Goal: Information Seeking & Learning: Learn about a topic

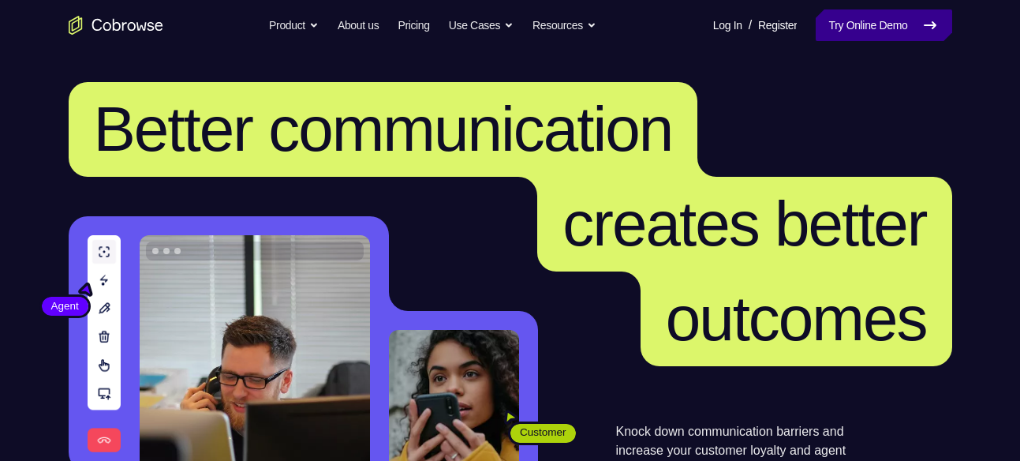
click at [938, 23] on icon at bounding box center [929, 25] width 19 height 19
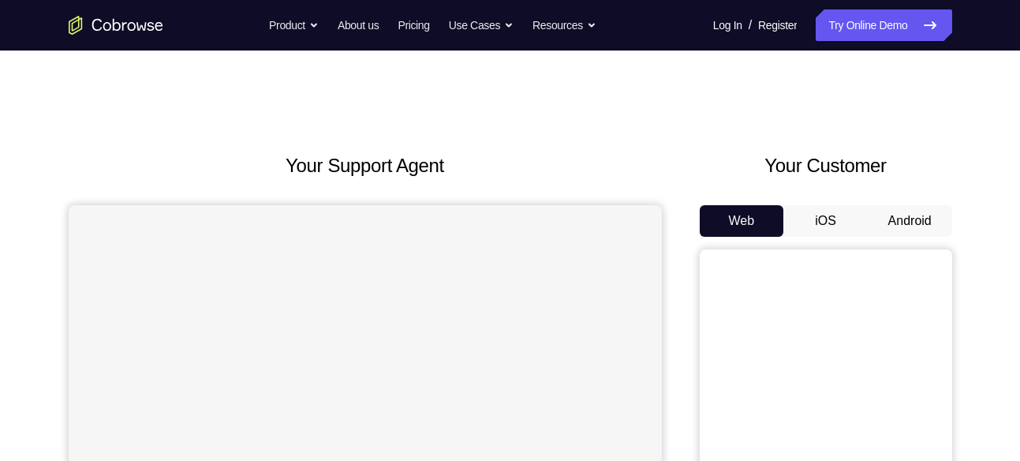
click at [896, 211] on button "Android" at bounding box center [909, 221] width 84 height 32
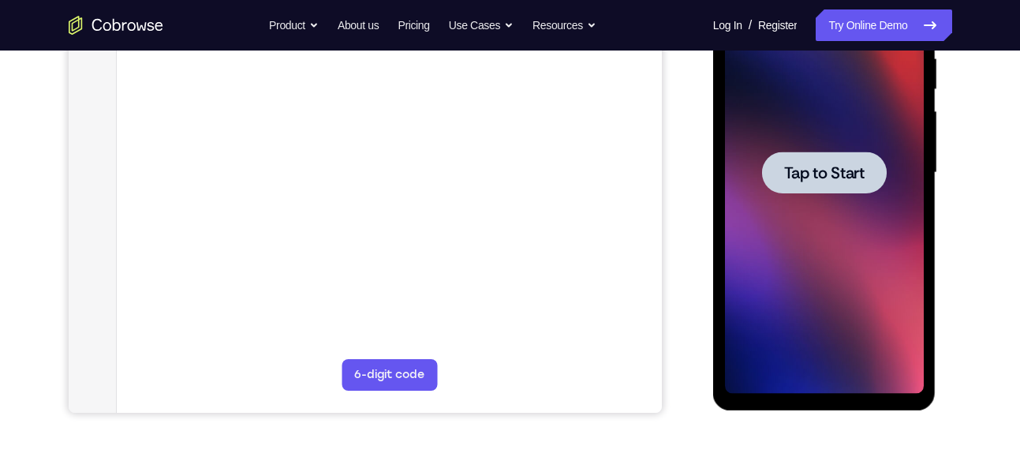
click at [818, 173] on span "Tap to Start" at bounding box center [824, 173] width 80 height 16
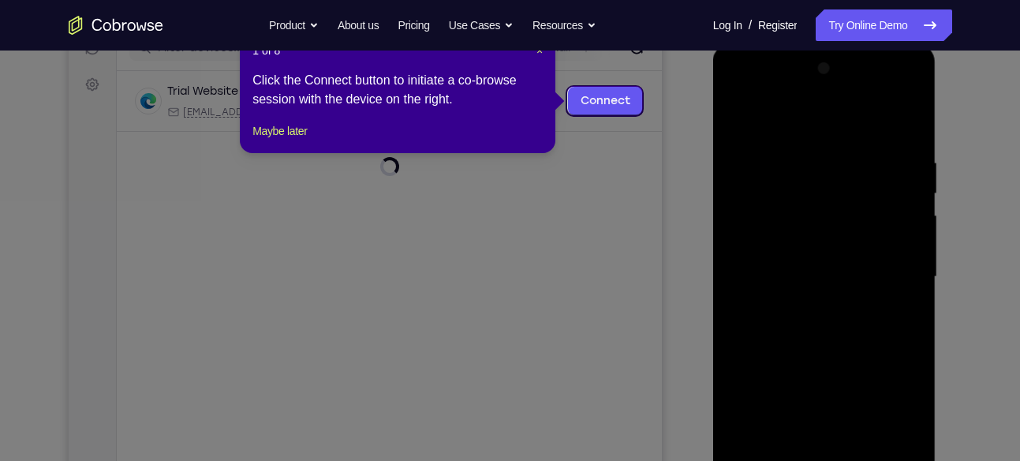
scroll to position [218, 0]
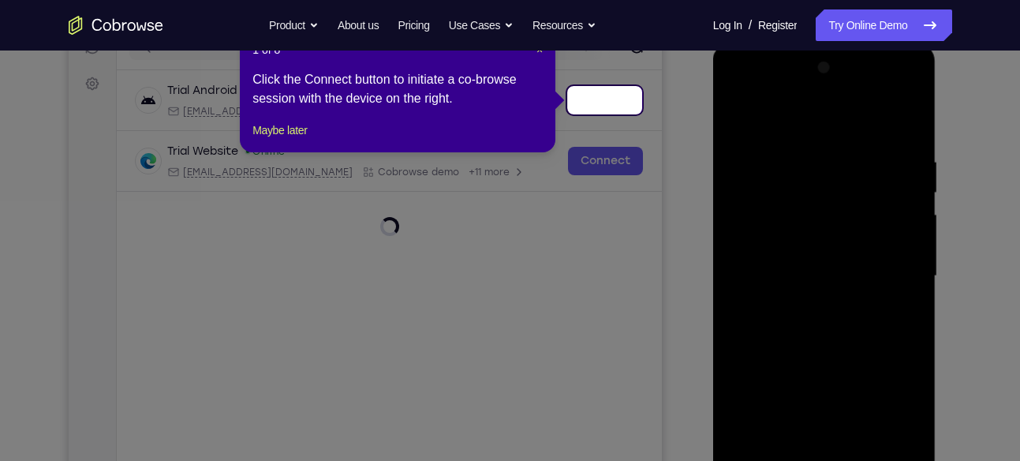
click at [590, 95] on div "Trial Android Device spin2 Loading android@example.com Cobrowse.io +14 more" at bounding box center [388, 100] width 507 height 35
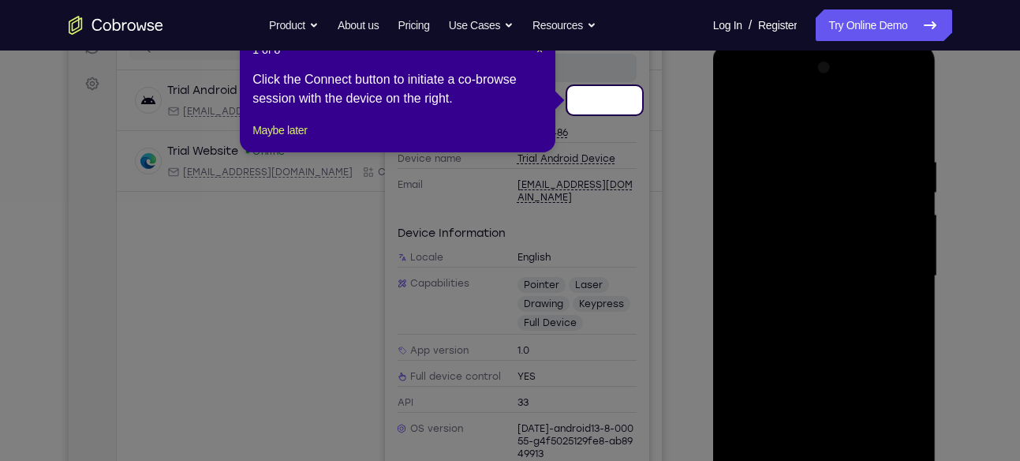
click at [330, 245] on icon at bounding box center [516, 230] width 1032 height 461
click at [293, 140] on button "Maybe later" at bounding box center [279, 130] width 54 height 19
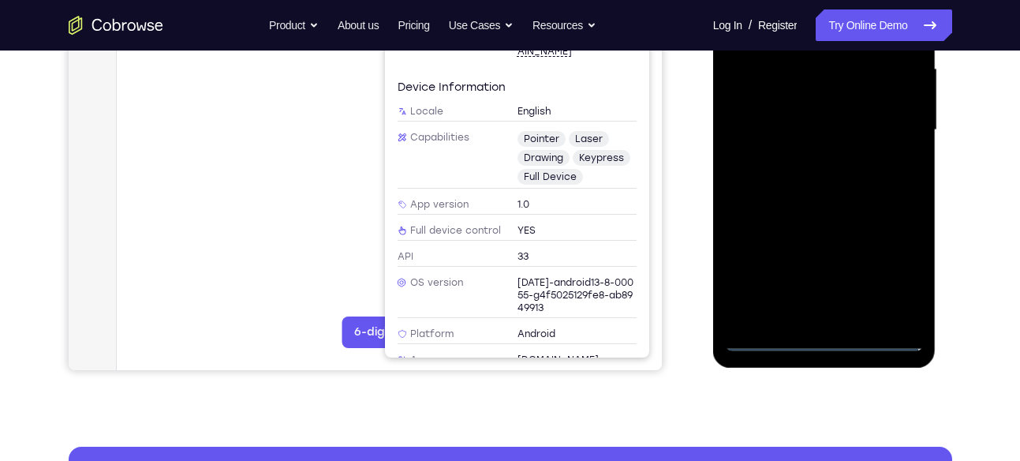
scroll to position [371, 0]
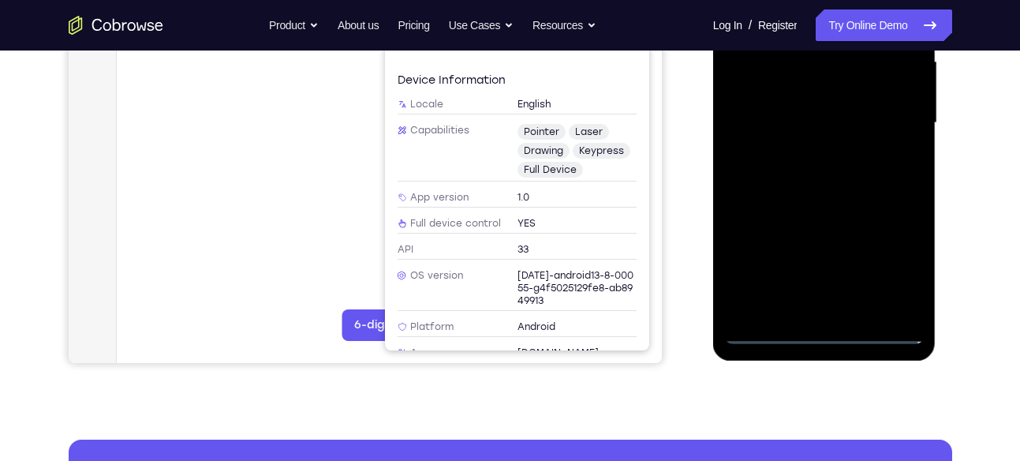
click at [815, 340] on div at bounding box center [824, 123] width 199 height 442
click at [890, 256] on div at bounding box center [824, 123] width 199 height 442
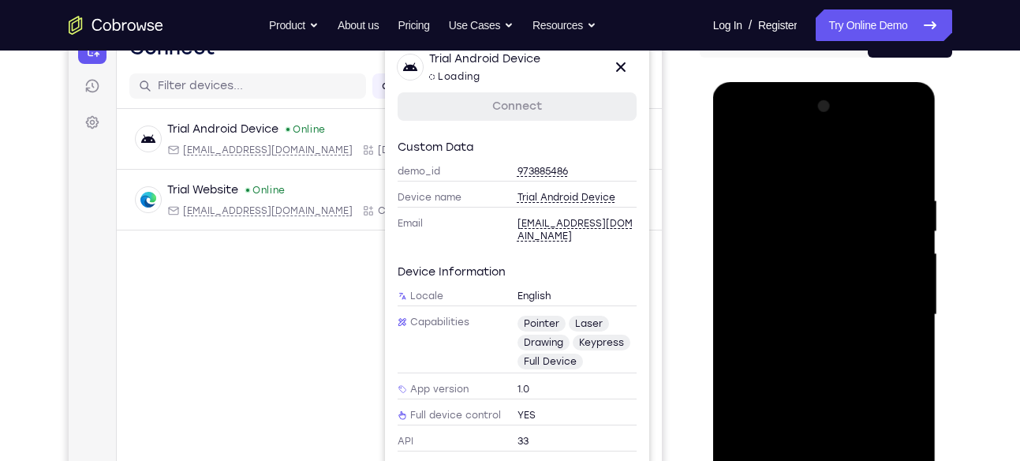
scroll to position [178, 0]
click at [916, 122] on div at bounding box center [824, 316] width 199 height 442
click at [871, 155] on div at bounding box center [824, 316] width 199 height 442
click at [840, 132] on div at bounding box center [824, 316] width 199 height 442
click at [819, 127] on div at bounding box center [824, 316] width 199 height 442
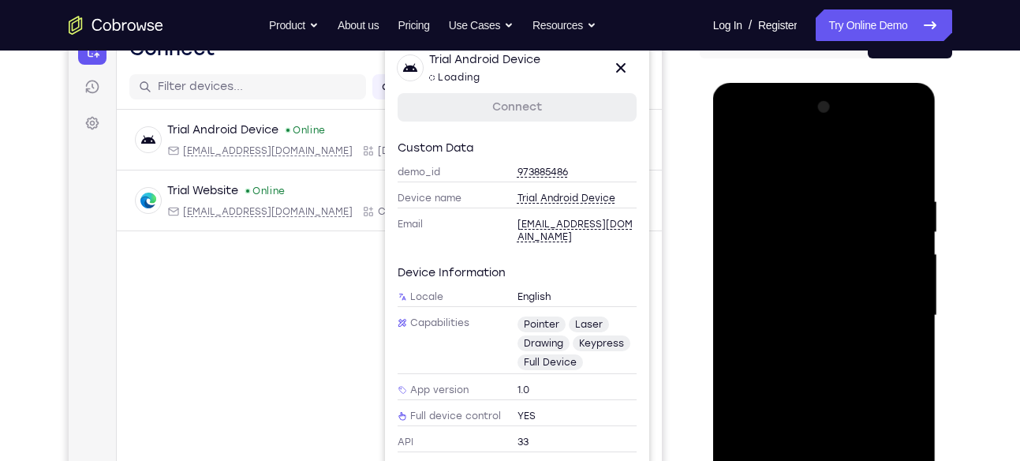
click at [811, 282] on div at bounding box center [824, 316] width 199 height 442
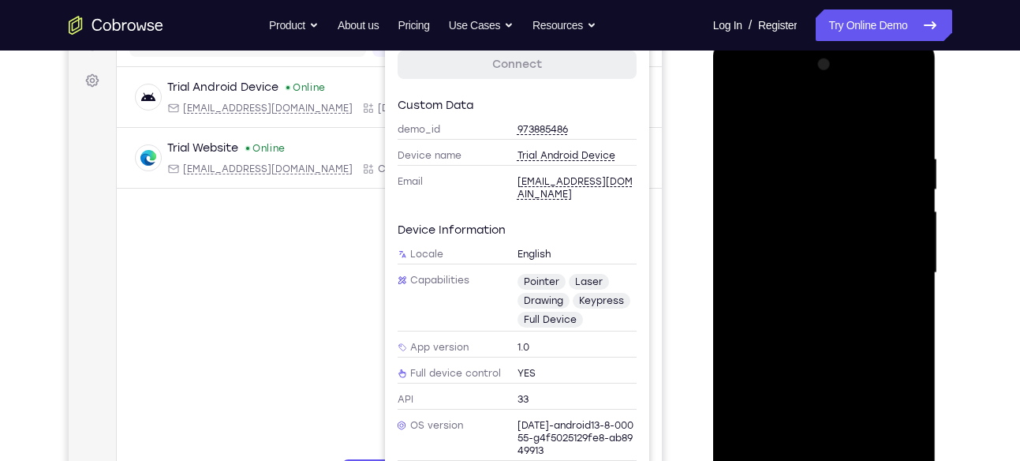
scroll to position [252, 0]
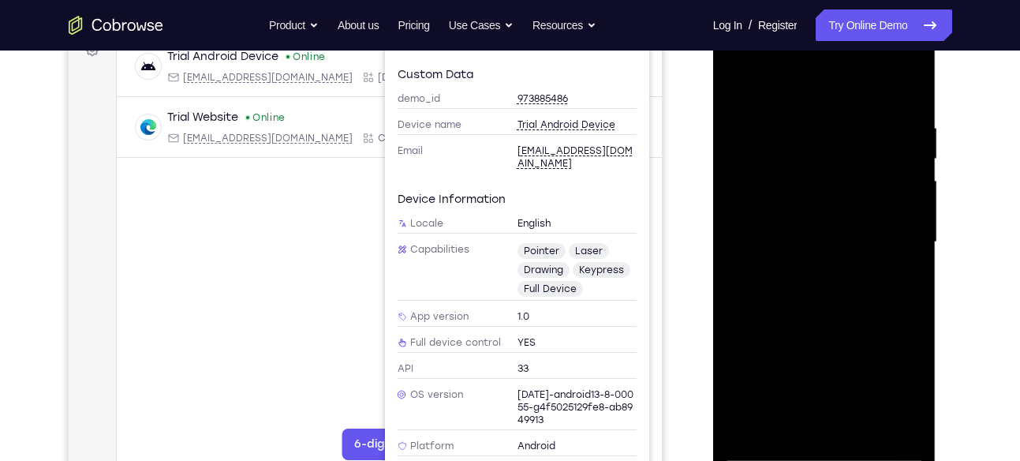
click at [894, 304] on div at bounding box center [824, 242] width 199 height 442
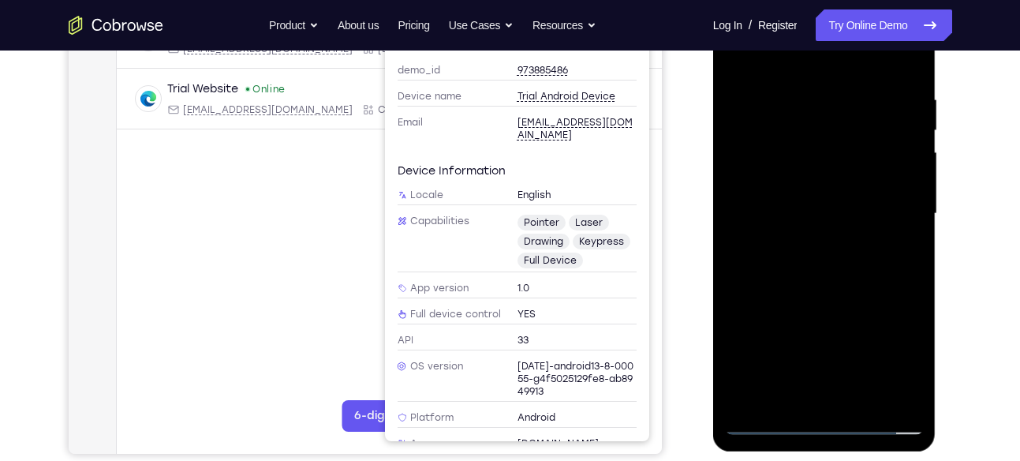
scroll to position [283, 0]
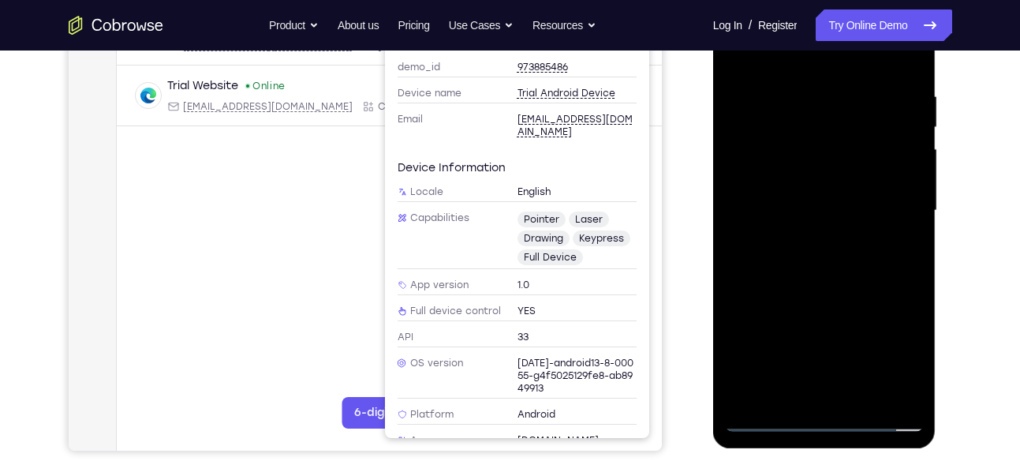
click at [874, 308] on div at bounding box center [824, 211] width 199 height 442
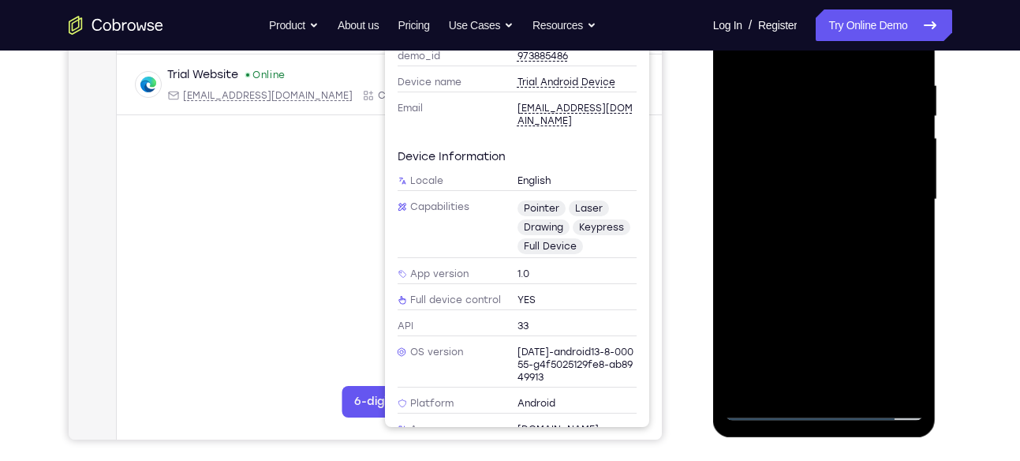
scroll to position [300, 0]
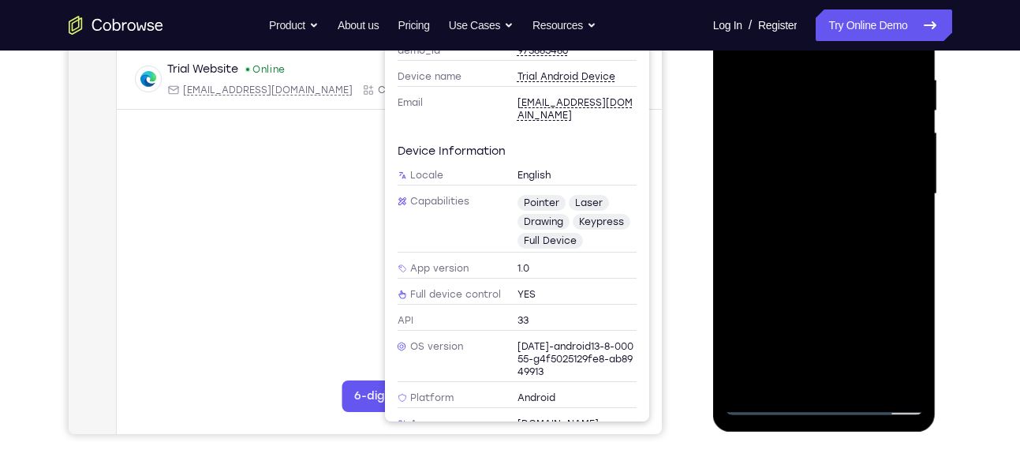
drag, startPoint x: 852, startPoint y: 220, endPoint x: 856, endPoint y: 155, distance: 65.5
click at [856, 155] on div at bounding box center [824, 194] width 199 height 442
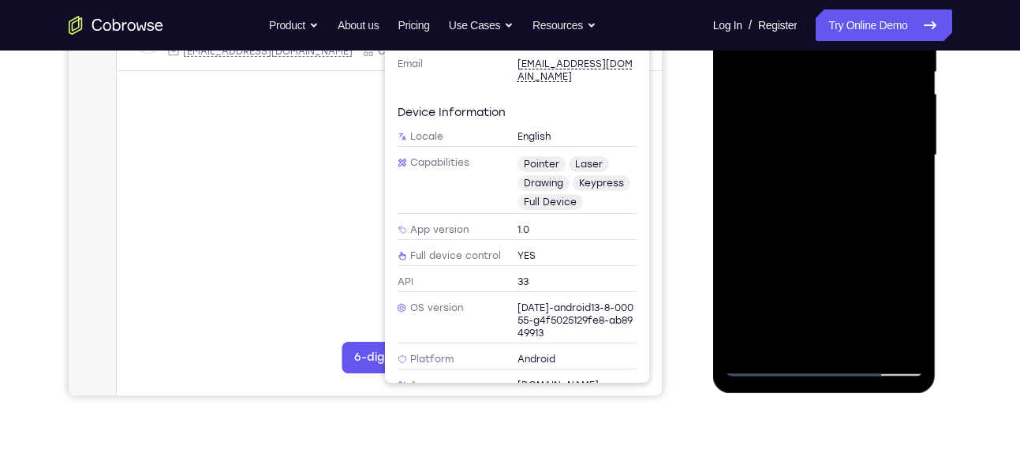
scroll to position [343, 0]
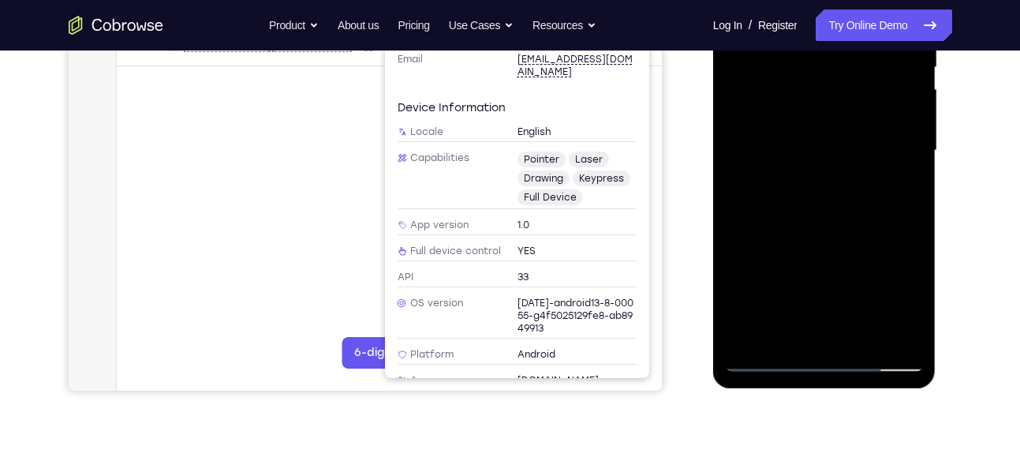
click at [894, 267] on div at bounding box center [824, 151] width 199 height 442
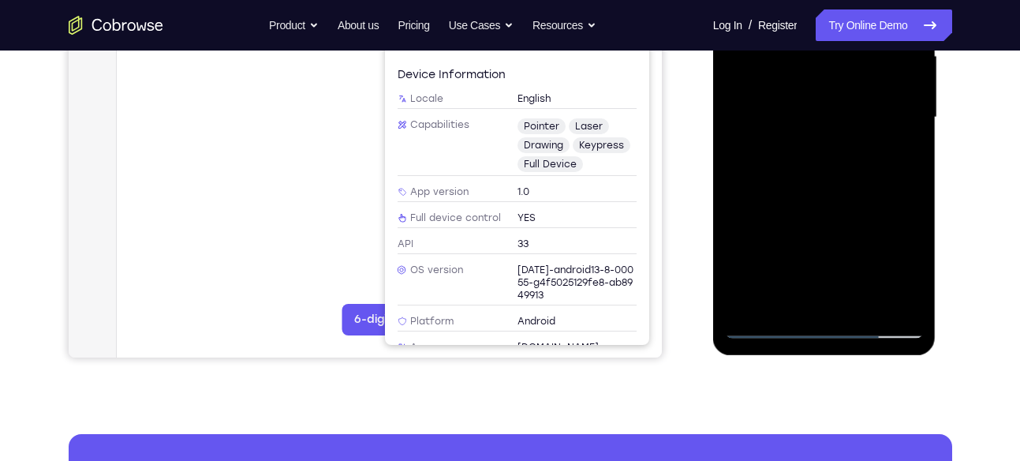
scroll to position [375, 0]
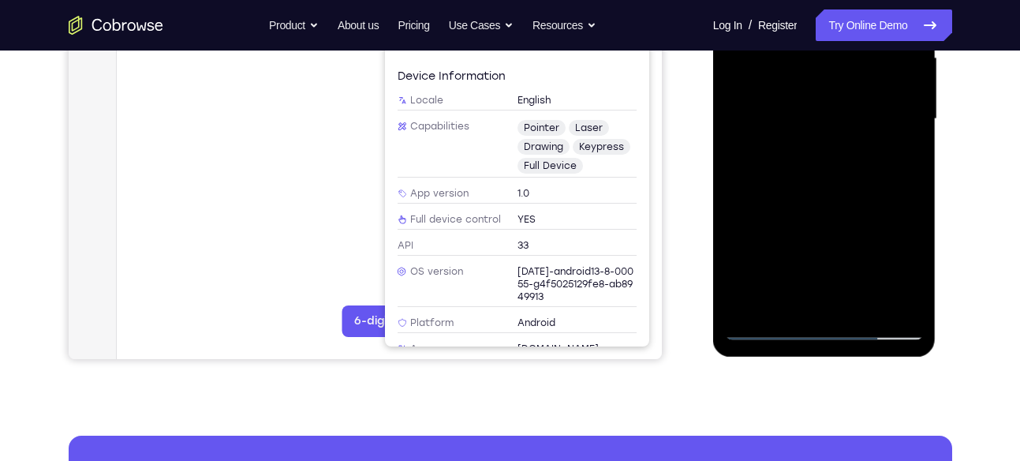
click at [839, 238] on div at bounding box center [824, 119] width 199 height 442
drag, startPoint x: 841, startPoint y: 282, endPoint x: 852, endPoint y: 216, distance: 66.4
click at [852, 216] on div at bounding box center [824, 119] width 199 height 442
drag, startPoint x: 838, startPoint y: 252, endPoint x: 863, endPoint y: 125, distance: 129.3
click at [863, 125] on div at bounding box center [824, 119] width 199 height 442
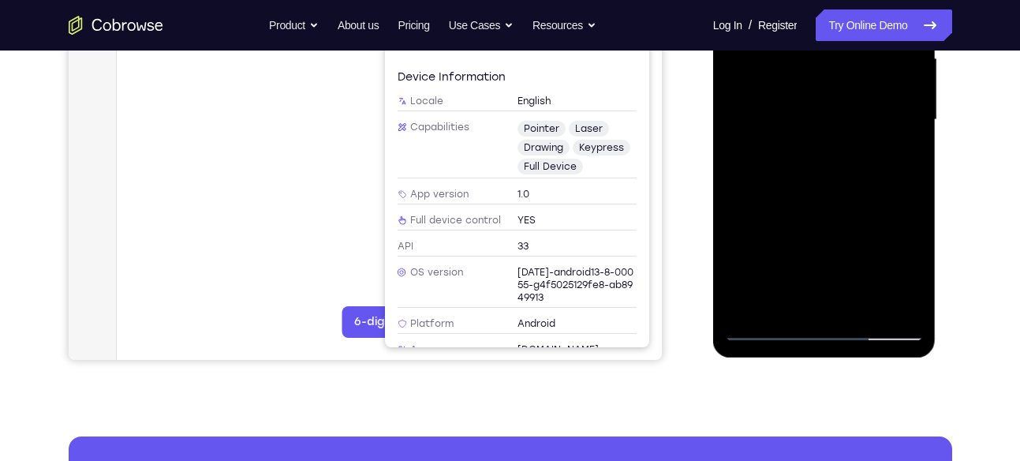
scroll to position [373, 0]
drag, startPoint x: 850, startPoint y: 261, endPoint x: 877, endPoint y: 182, distance: 83.3
click at [877, 182] on div at bounding box center [824, 121] width 199 height 442
drag, startPoint x: 840, startPoint y: 268, endPoint x: 871, endPoint y: 179, distance: 94.5
click at [871, 179] on div at bounding box center [824, 121] width 199 height 442
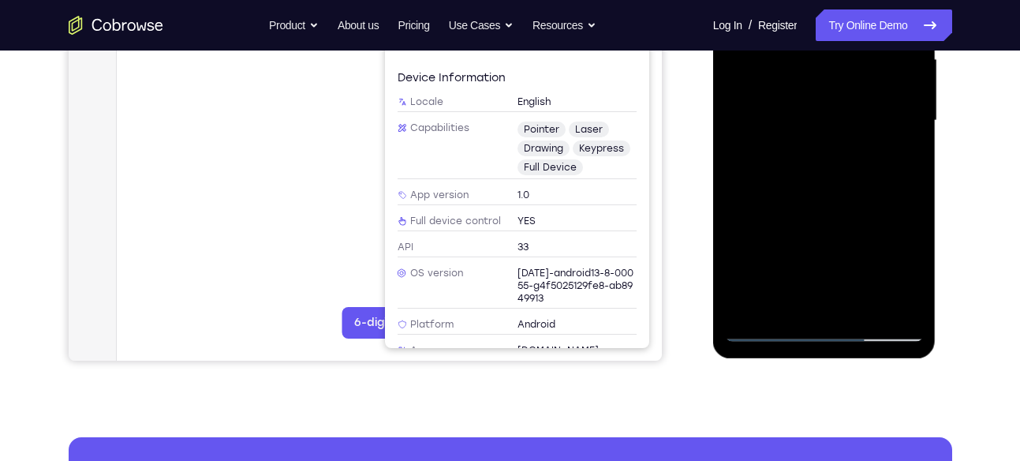
drag, startPoint x: 871, startPoint y: 179, endPoint x: 882, endPoint y: 257, distance: 78.7
click at [882, 257] on div at bounding box center [824, 121] width 199 height 442
drag, startPoint x: 814, startPoint y: 250, endPoint x: 823, endPoint y: 215, distance: 36.0
click at [823, 215] on div at bounding box center [824, 121] width 199 height 442
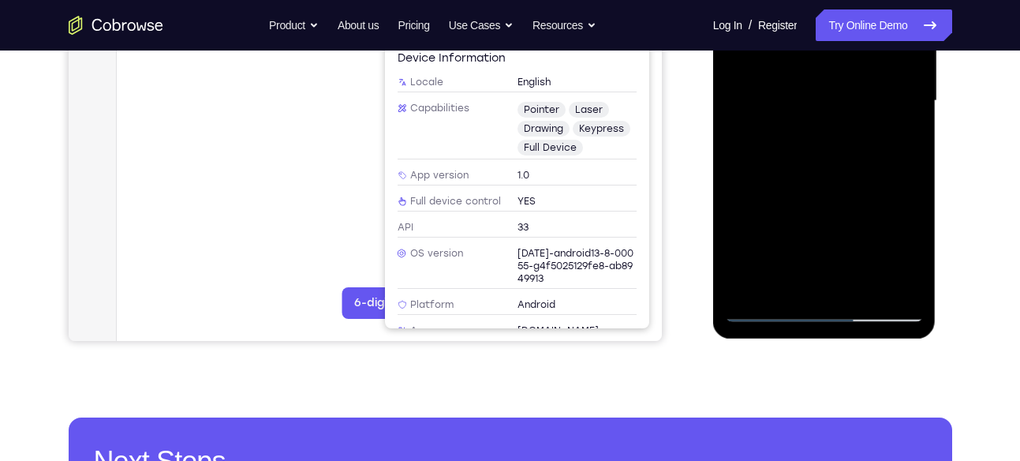
scroll to position [394, 0]
drag, startPoint x: 833, startPoint y: 223, endPoint x: 842, endPoint y: 165, distance: 59.1
drag, startPoint x: 842, startPoint y: 165, endPoint x: 834, endPoint y: 170, distance: 10.3
click at [834, 170] on div at bounding box center [824, 100] width 199 height 442
drag, startPoint x: 834, startPoint y: 170, endPoint x: 843, endPoint y: 125, distance: 46.7
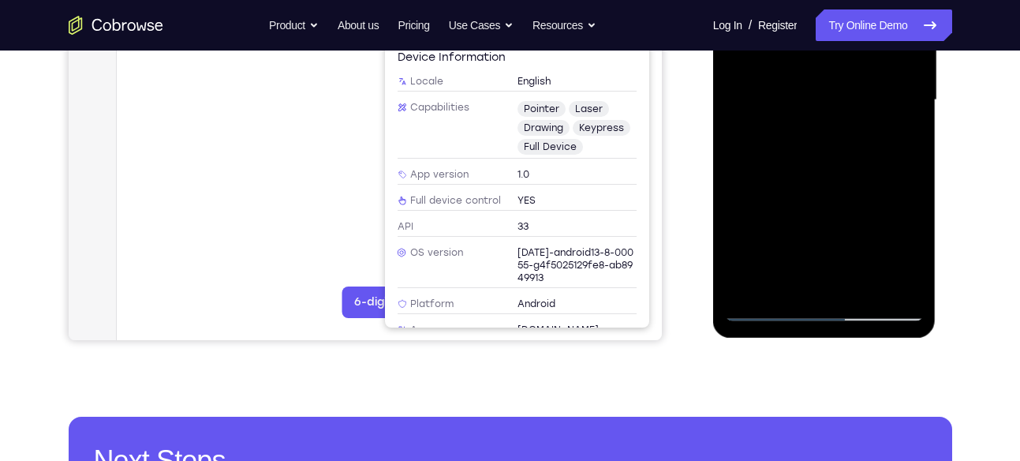
click at [843, 125] on div at bounding box center [824, 100] width 199 height 442
drag, startPoint x: 826, startPoint y: 244, endPoint x: 826, endPoint y: 171, distance: 72.6
click at [826, 171] on div at bounding box center [824, 100] width 199 height 442
drag, startPoint x: 798, startPoint y: 242, endPoint x: 818, endPoint y: 166, distance: 79.0
click at [818, 166] on div at bounding box center [824, 100] width 199 height 442
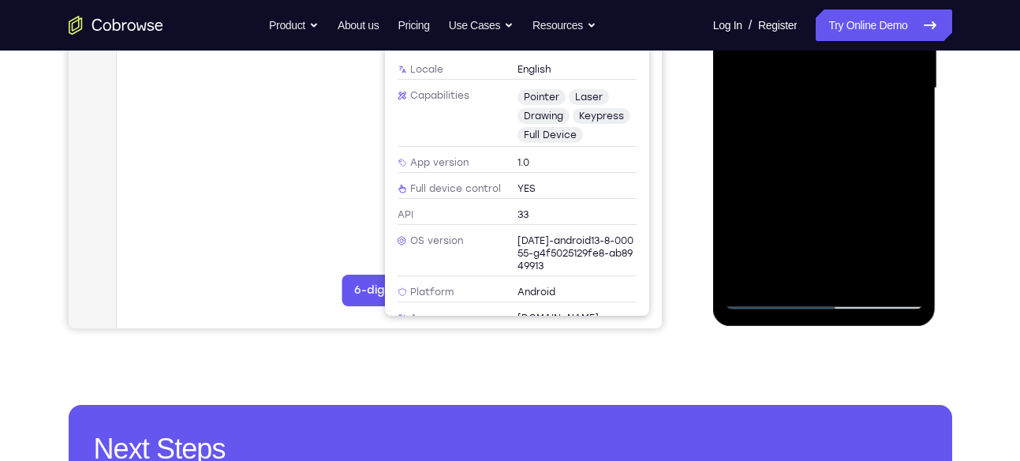
scroll to position [391, 0]
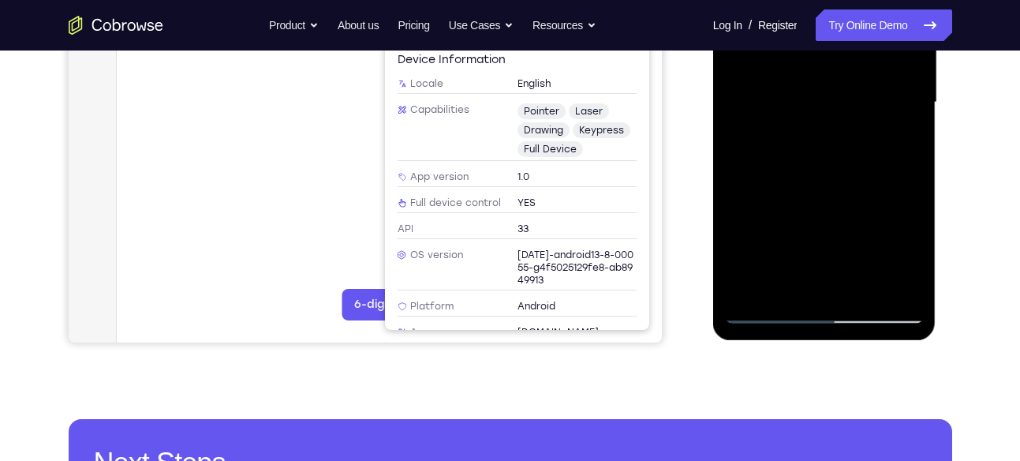
drag, startPoint x: 822, startPoint y: 222, endPoint x: 822, endPoint y: 184, distance: 38.6
drag, startPoint x: 822, startPoint y: 184, endPoint x: 810, endPoint y: 219, distance: 37.4
click at [810, 219] on div at bounding box center [824, 103] width 199 height 442
click at [845, 203] on div at bounding box center [824, 103] width 199 height 442
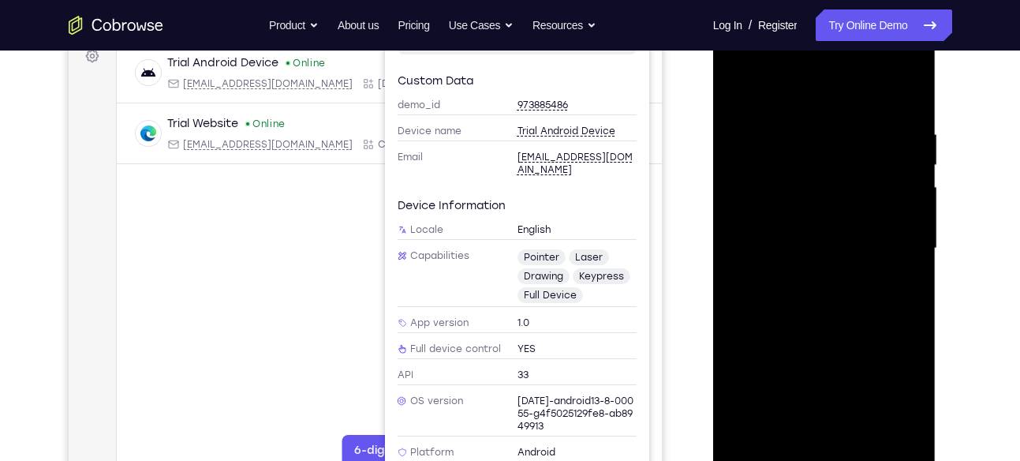
scroll to position [242, 0]
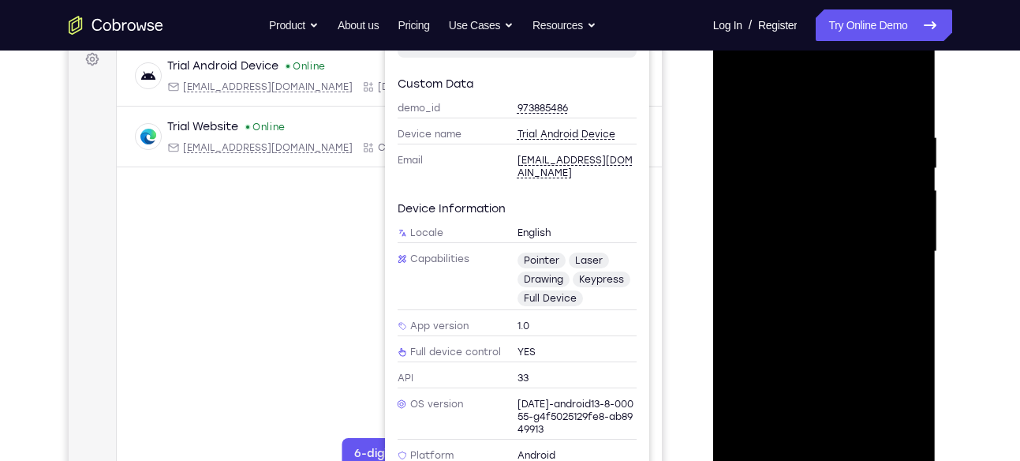
click at [823, 240] on div at bounding box center [824, 252] width 199 height 442
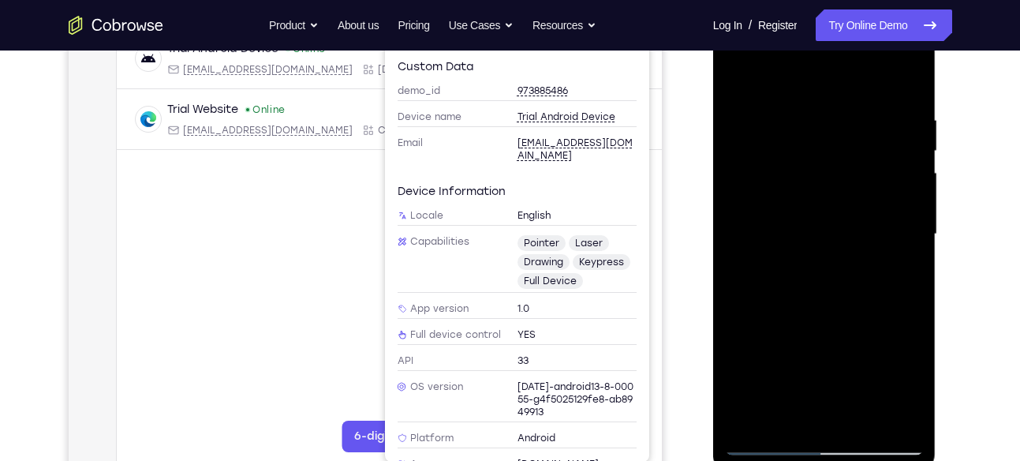
scroll to position [259, 0]
click at [826, 255] on div at bounding box center [824, 235] width 199 height 442
click at [763, 279] on div at bounding box center [824, 235] width 199 height 442
click at [763, 271] on div at bounding box center [824, 235] width 199 height 442
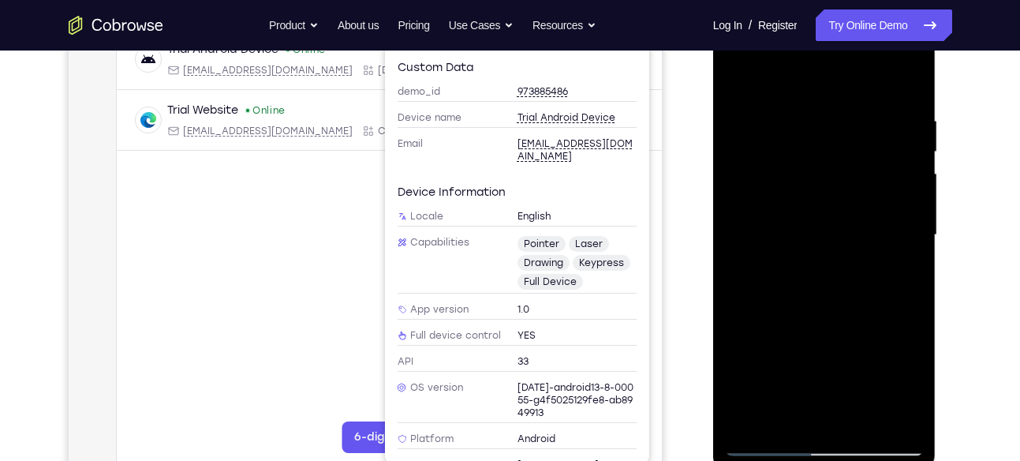
click at [763, 278] on div at bounding box center [824, 235] width 199 height 442
click at [796, 239] on div at bounding box center [824, 235] width 199 height 442
click at [846, 184] on div at bounding box center [824, 235] width 199 height 442
click at [761, 277] on div at bounding box center [824, 235] width 199 height 442
click at [775, 270] on div at bounding box center [824, 235] width 199 height 442
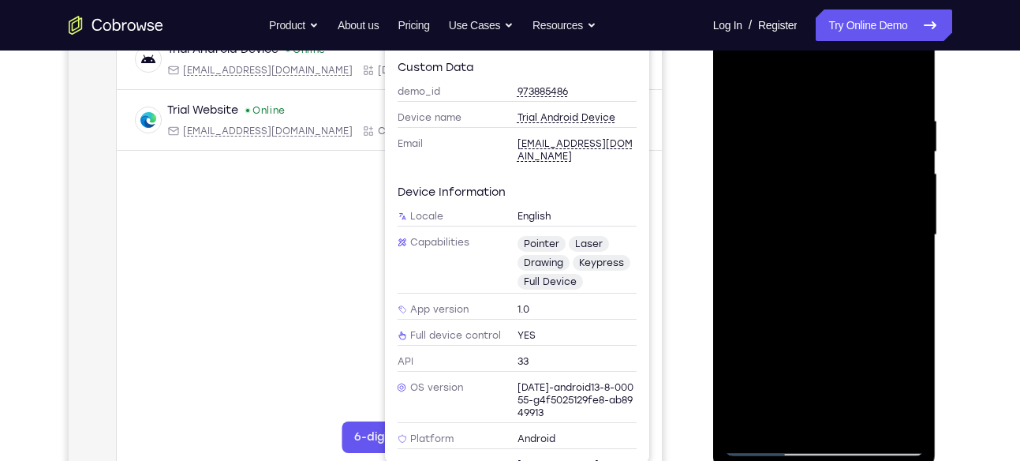
click at [772, 276] on div at bounding box center [824, 235] width 199 height 442
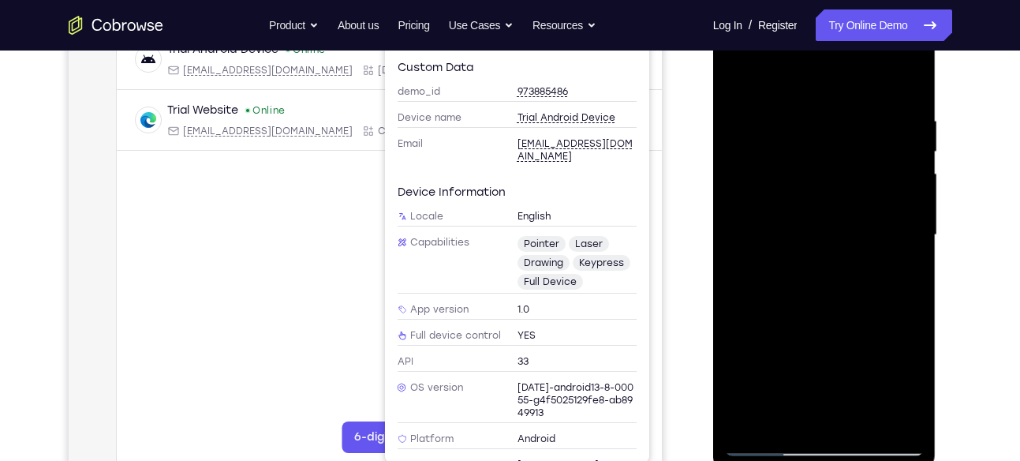
click at [772, 276] on div at bounding box center [824, 235] width 199 height 442
click at [778, 279] on div at bounding box center [824, 235] width 199 height 442
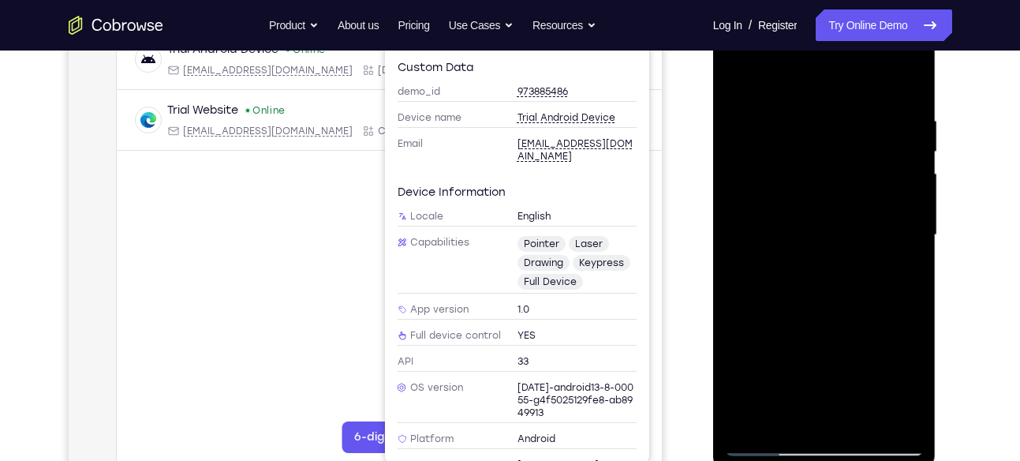
click at [779, 277] on div at bounding box center [824, 235] width 199 height 442
click at [783, 279] on div at bounding box center [824, 235] width 199 height 442
click at [787, 277] on div at bounding box center [824, 235] width 199 height 442
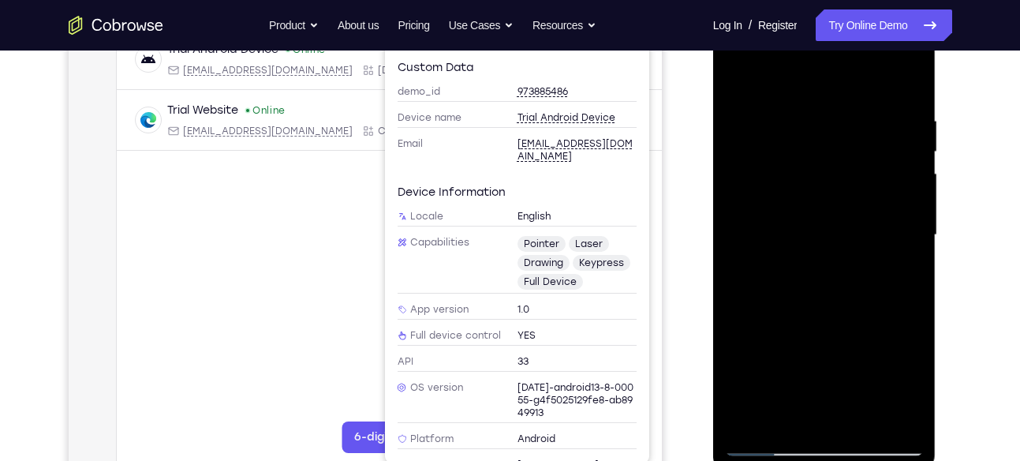
click at [787, 277] on div at bounding box center [824, 235] width 199 height 442
click at [795, 275] on div at bounding box center [824, 235] width 199 height 442
click at [795, 276] on div at bounding box center [824, 235] width 199 height 442
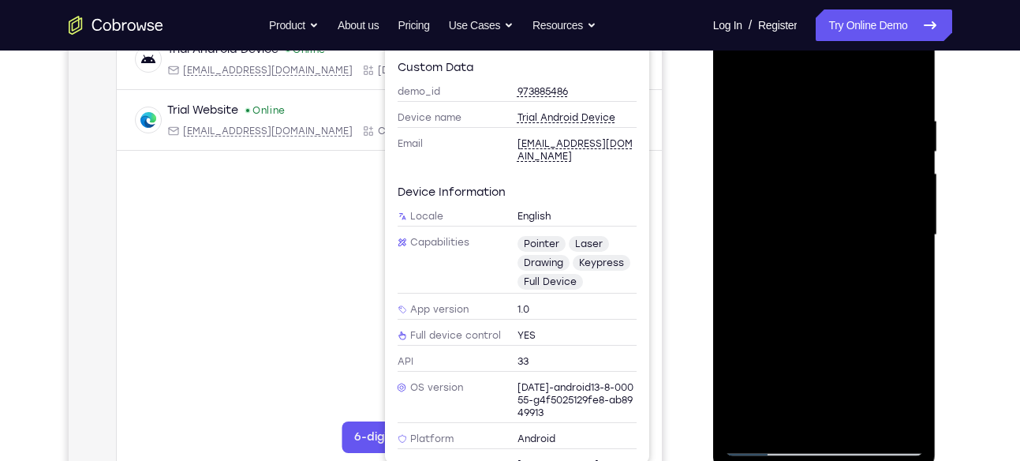
click at [795, 276] on div at bounding box center [824, 235] width 199 height 442
click at [787, 281] on div at bounding box center [824, 235] width 199 height 442
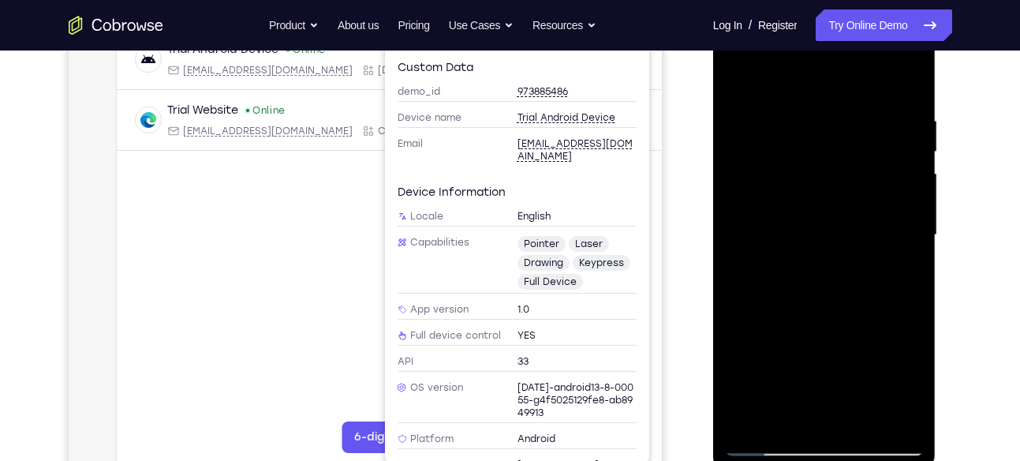
click at [787, 281] on div at bounding box center [824, 235] width 199 height 442
click at [787, 280] on div at bounding box center [824, 235] width 199 height 442
click at [791, 277] on div at bounding box center [824, 235] width 199 height 442
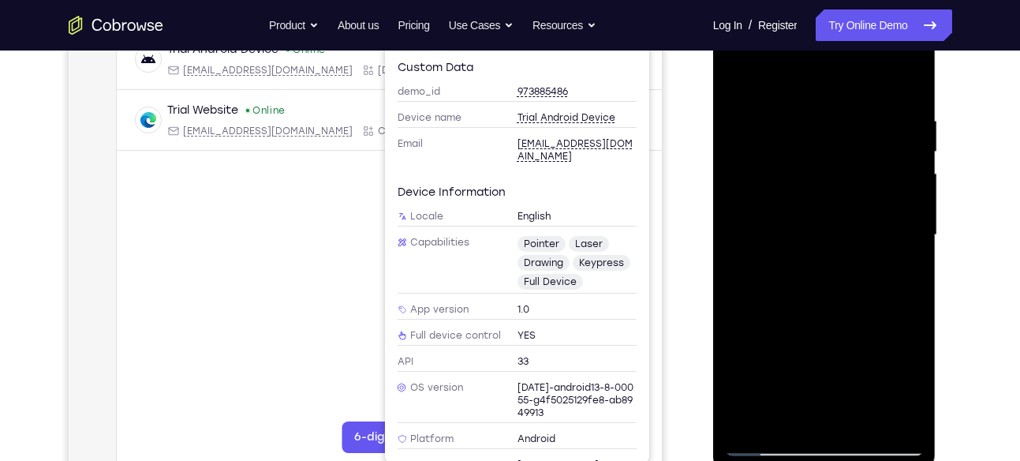
click at [791, 277] on div at bounding box center [824, 235] width 199 height 442
click at [795, 278] on div at bounding box center [824, 235] width 199 height 442
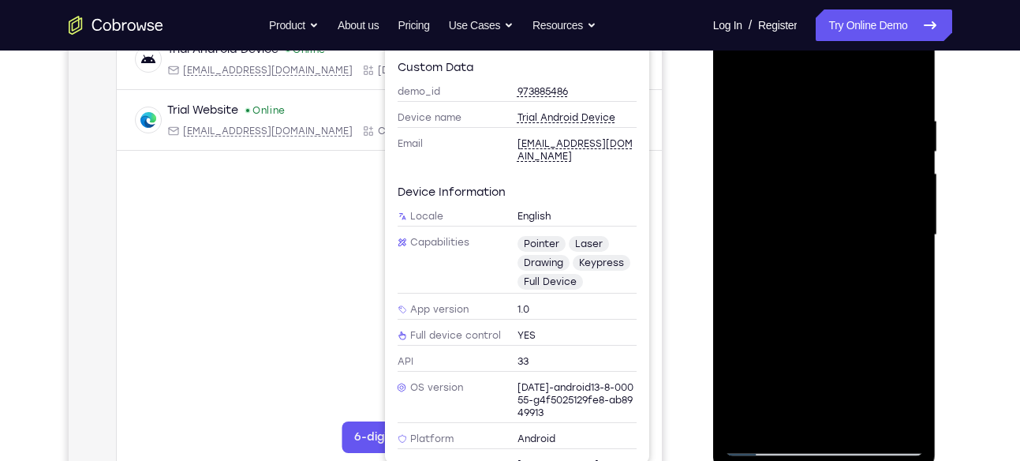
click at [795, 278] on div at bounding box center [824, 235] width 199 height 442
click at [793, 278] on div at bounding box center [824, 235] width 199 height 442
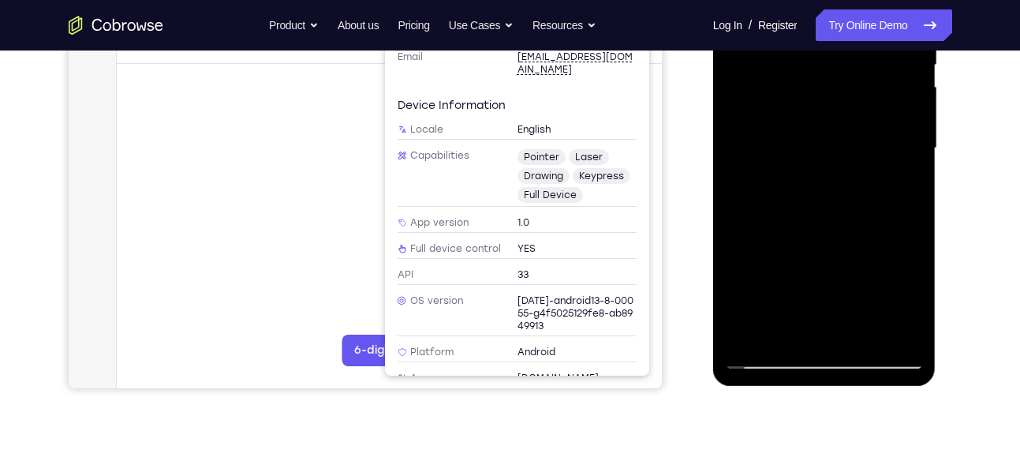
scroll to position [344, 0]
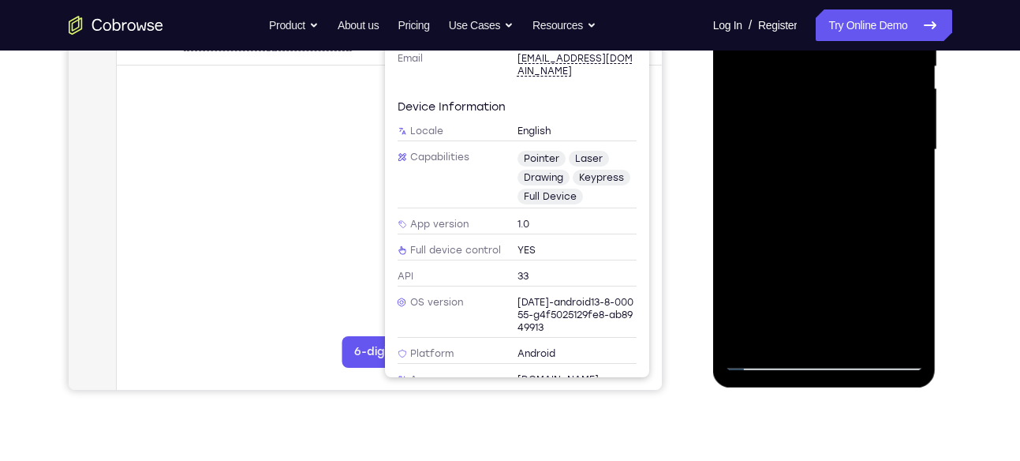
drag, startPoint x: 858, startPoint y: 225, endPoint x: 921, endPoint y: 128, distance: 115.7
click at [921, 128] on div at bounding box center [824, 150] width 199 height 442
drag, startPoint x: 829, startPoint y: 270, endPoint x: 868, endPoint y: 116, distance: 159.5
click at [868, 116] on div at bounding box center [824, 150] width 199 height 442
drag, startPoint x: 853, startPoint y: 198, endPoint x: 890, endPoint y: 33, distance: 168.8
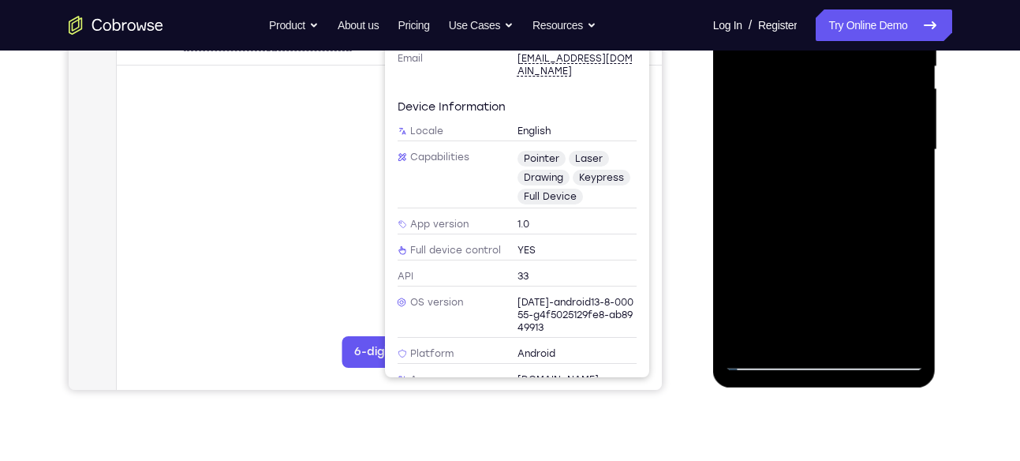
click at [890, 33] on div at bounding box center [824, 150] width 199 height 442
drag, startPoint x: 832, startPoint y: 248, endPoint x: 902, endPoint y: 112, distance: 153.4
drag, startPoint x: 189, startPoint y: 195, endPoint x: 978, endPoint y: 65, distance: 799.3
click at [978, 65] on div "Your Support Agent Your Customer Web iOS Android Next Steps We’d be happy to gi…" at bounding box center [510, 227] width 1009 height 1040
drag, startPoint x: 857, startPoint y: 178, endPoint x: 899, endPoint y: 347, distance: 173.9
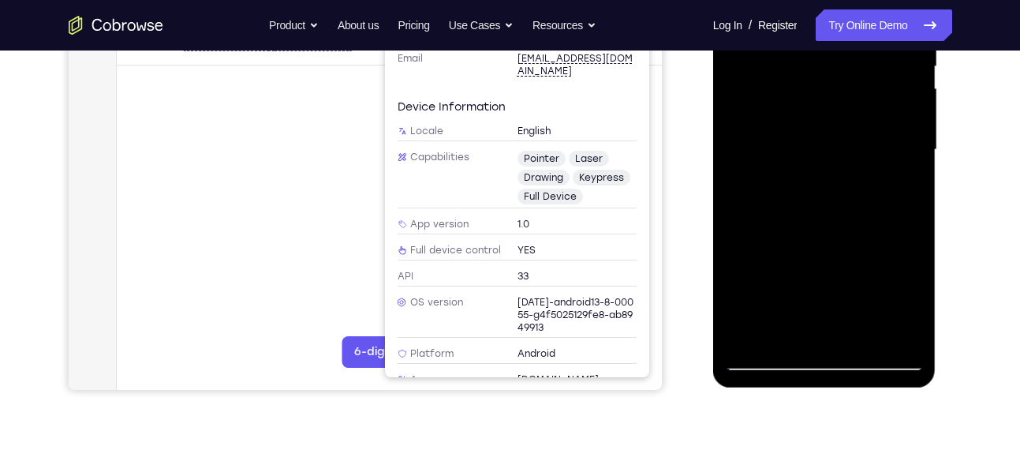
click at [899, 347] on div at bounding box center [824, 150] width 199 height 442
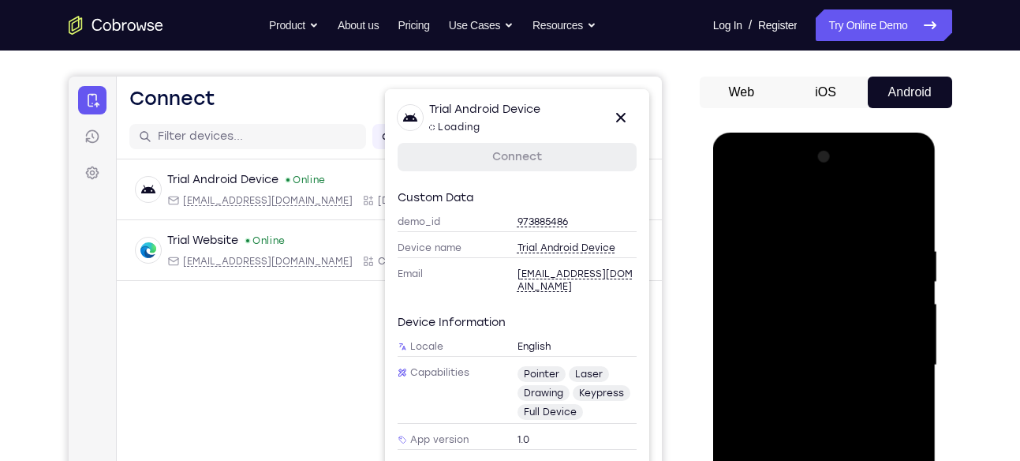
scroll to position [128, 0]
drag, startPoint x: 865, startPoint y: 249, endPoint x: 853, endPoint y: 347, distance: 98.5
click at [853, 347] on div at bounding box center [824, 366] width 199 height 442
drag, startPoint x: 869, startPoint y: 257, endPoint x: 868, endPoint y: 347, distance: 89.9
click at [868, 347] on div at bounding box center [824, 366] width 199 height 442
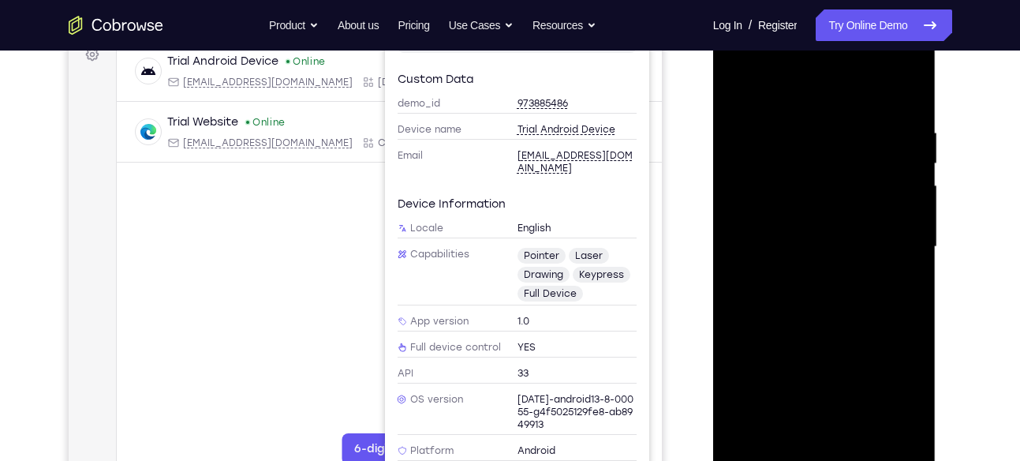
scroll to position [248, 0]
click at [873, 13] on div at bounding box center [824, 13] width 223 height 0
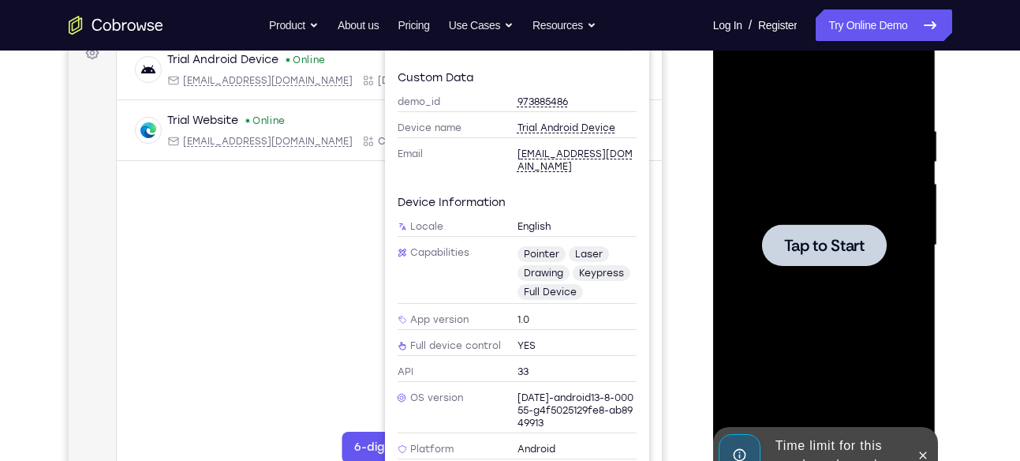
click at [852, 248] on span "Tap to Start" at bounding box center [824, 245] width 80 height 16
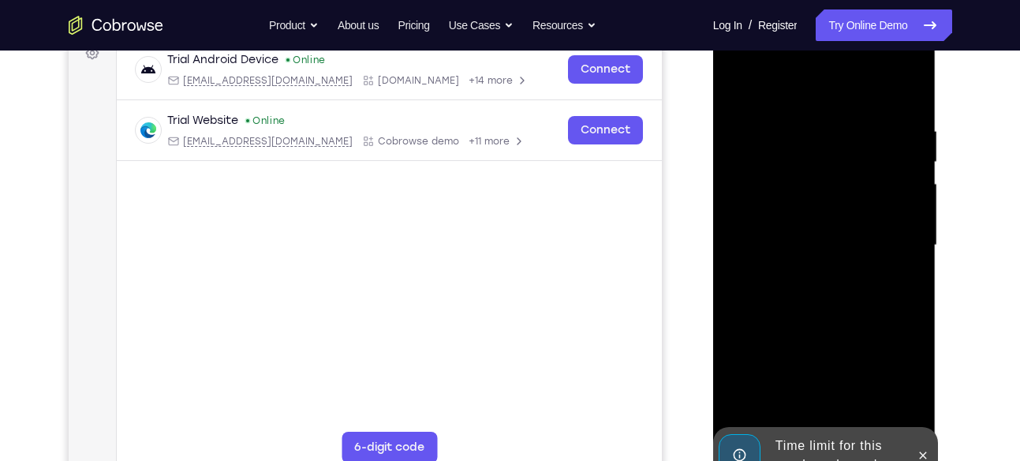
click at [367, 285] on main "demo_id 973885486 973885486 Email User ID Device ID Device name 6-digit code Co…" at bounding box center [388, 258] width 545 height 528
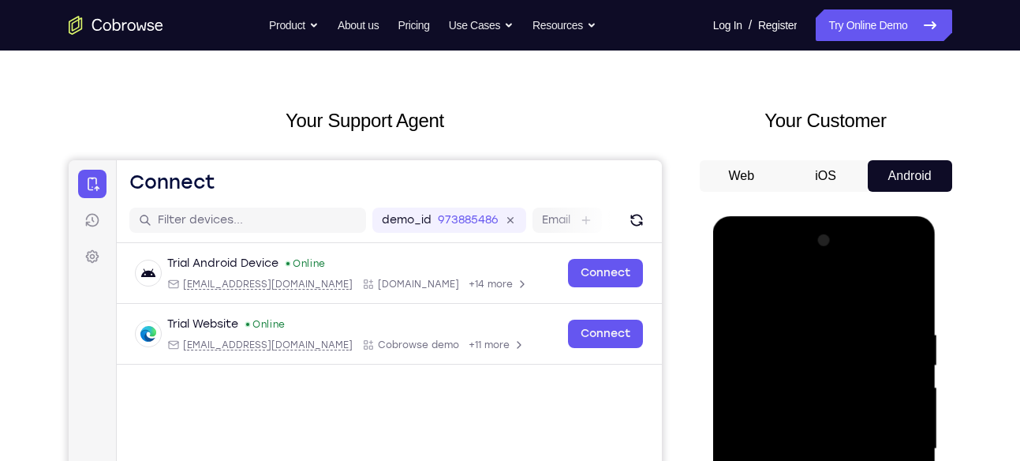
scroll to position [44, 0]
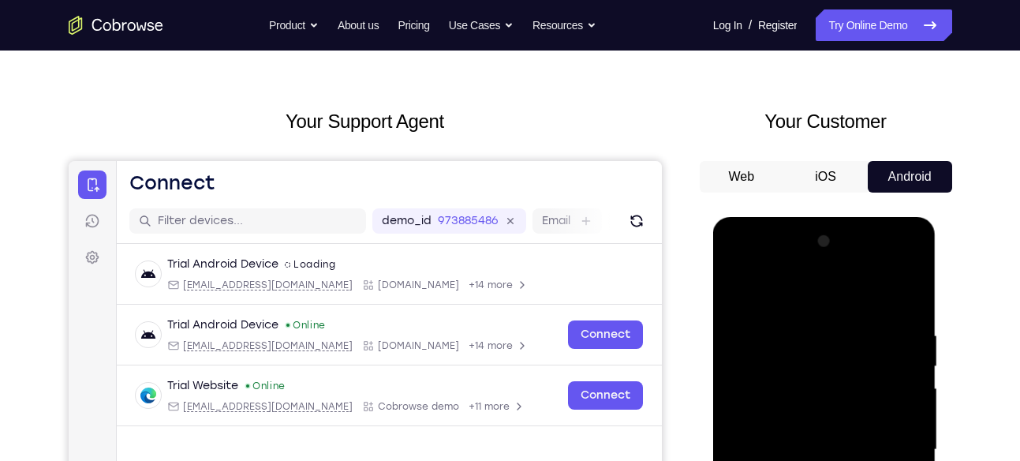
click at [812, 164] on button "iOS" at bounding box center [825, 177] width 84 height 32
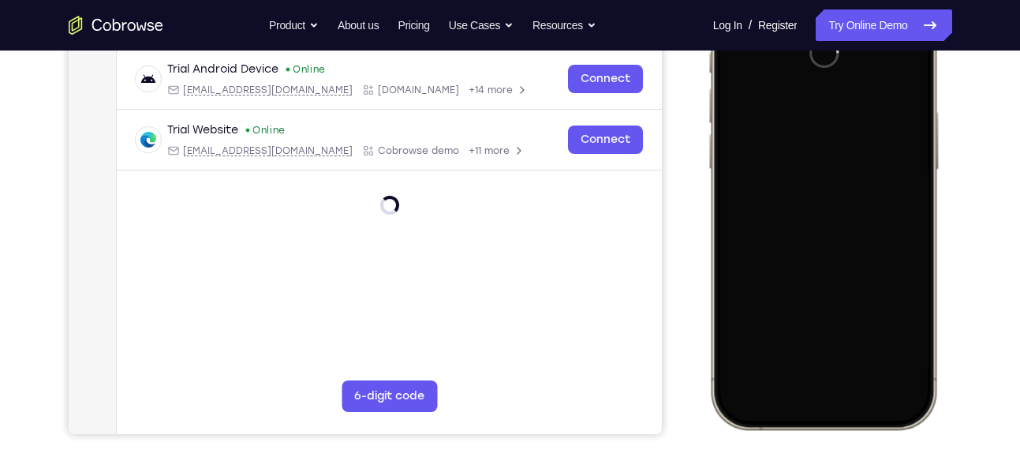
scroll to position [0, 0]
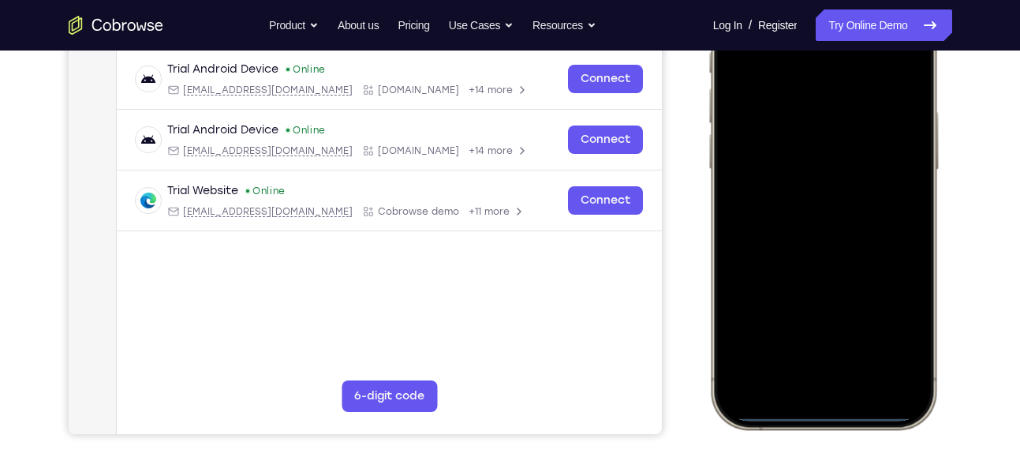
drag, startPoint x: 824, startPoint y: 412, endPoint x: 819, endPoint y: 290, distance: 122.4
click at [817, 297] on div at bounding box center [821, 195] width 207 height 450
click at [810, 412] on div at bounding box center [821, 195] width 207 height 450
drag, startPoint x: 810, startPoint y: 412, endPoint x: 827, endPoint y: 276, distance: 136.7
click at [827, 276] on div at bounding box center [821, 195] width 207 height 450
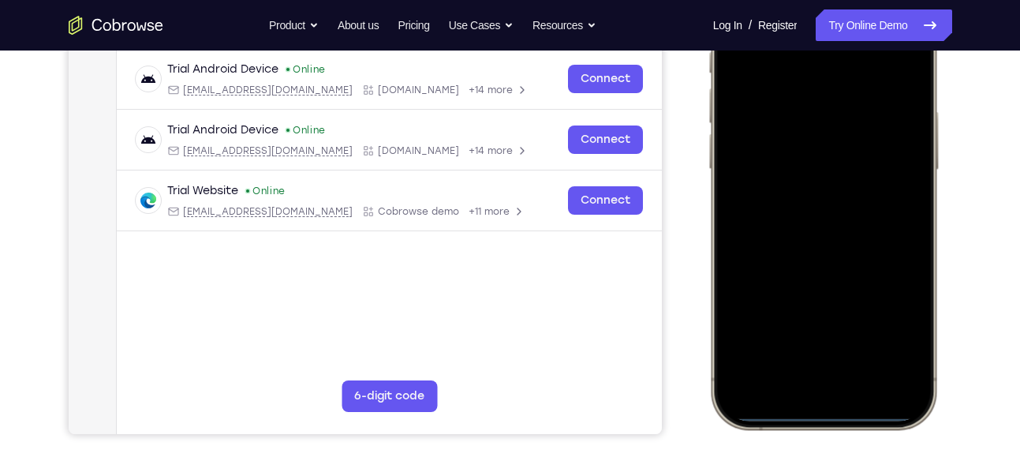
scroll to position [303, 0]
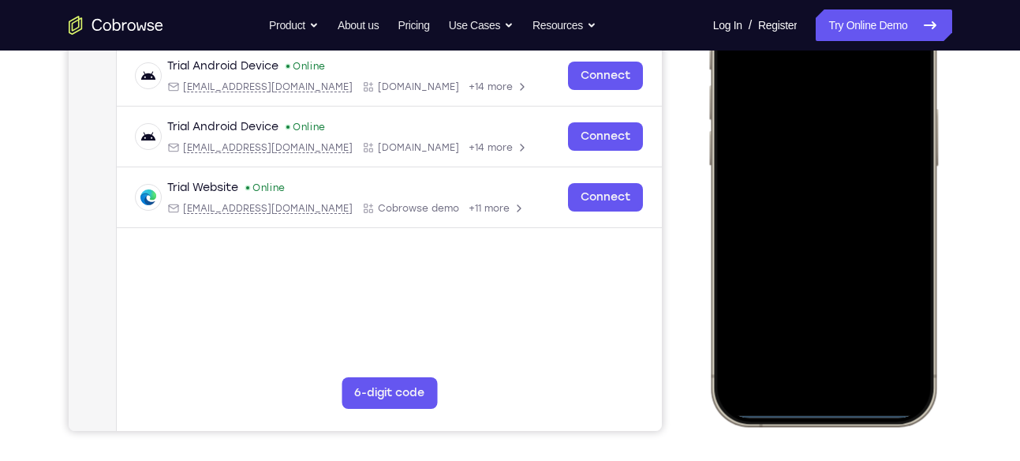
drag, startPoint x: 828, startPoint y: 411, endPoint x: 836, endPoint y: 223, distance: 187.9
click at [836, 223] on div at bounding box center [821, 192] width 207 height 450
drag, startPoint x: 841, startPoint y: 410, endPoint x: 848, endPoint y: 217, distance: 193.3
click at [848, 217] on div at bounding box center [821, 192] width 207 height 450
drag, startPoint x: 813, startPoint y: 409, endPoint x: 825, endPoint y: 117, distance: 292.0
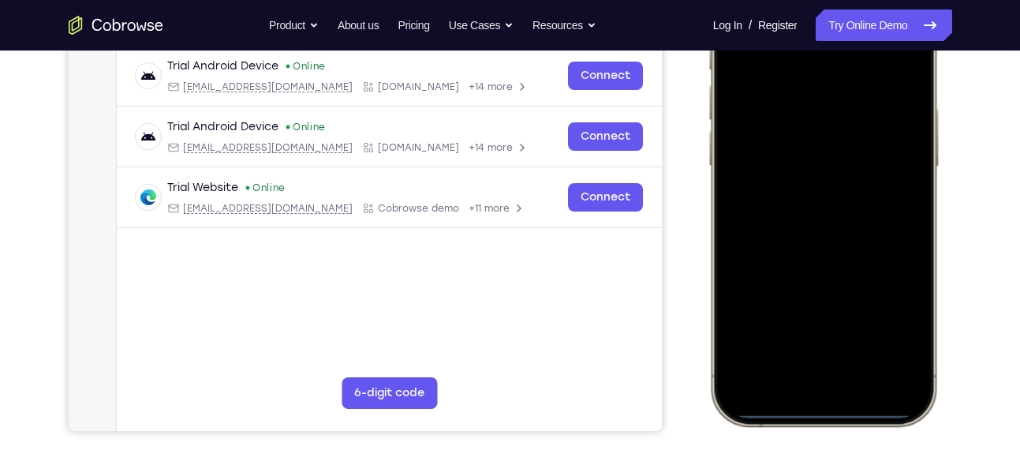
click at [825, 117] on div at bounding box center [821, 192] width 207 height 450
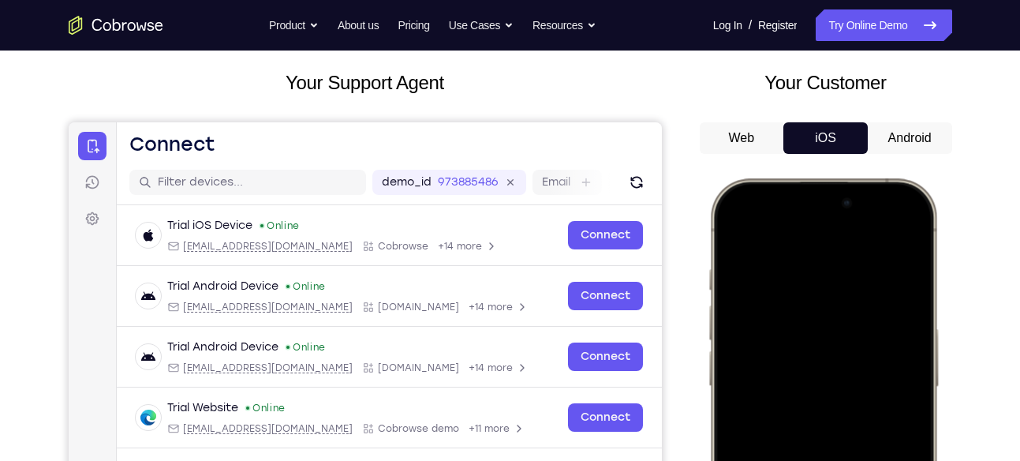
scroll to position [82, 0]
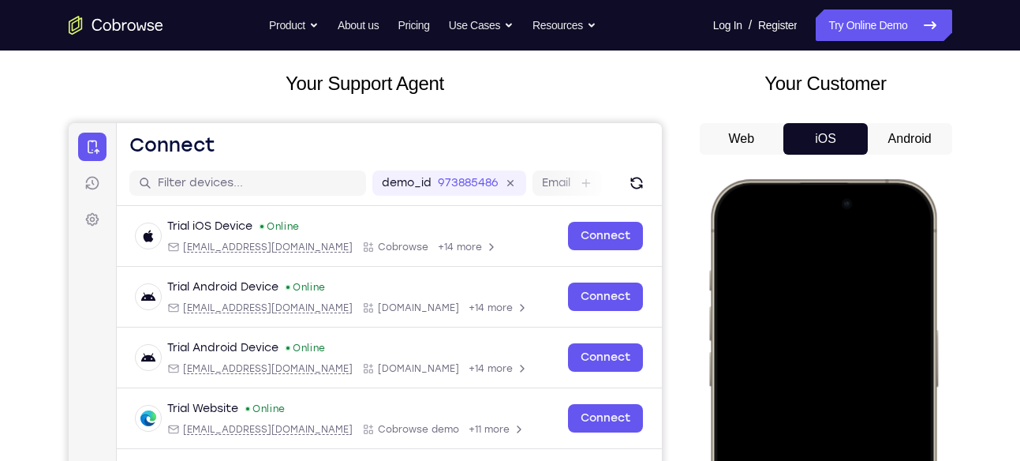
click at [748, 147] on button "Web" at bounding box center [741, 139] width 84 height 32
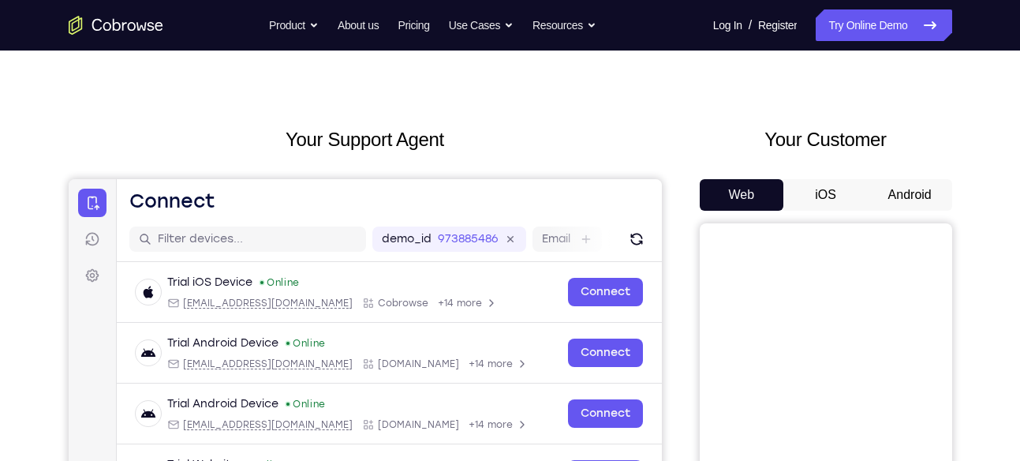
scroll to position [21, 0]
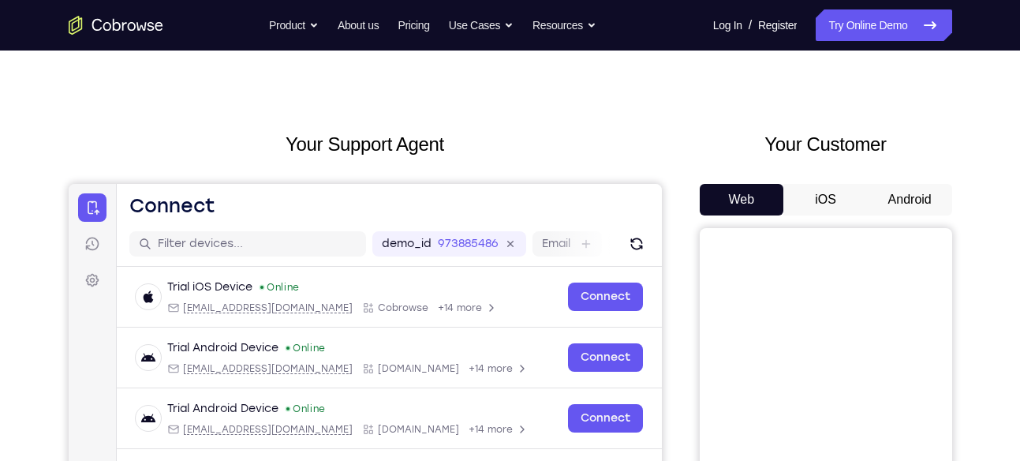
click at [914, 203] on button "Android" at bounding box center [909, 200] width 84 height 32
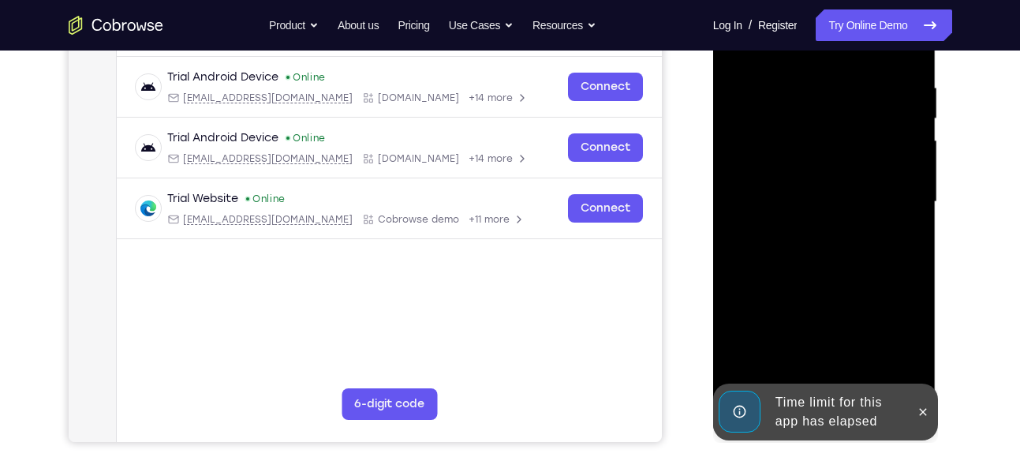
scroll to position [291, 0]
click at [916, 409] on icon at bounding box center [922, 412] width 13 height 13
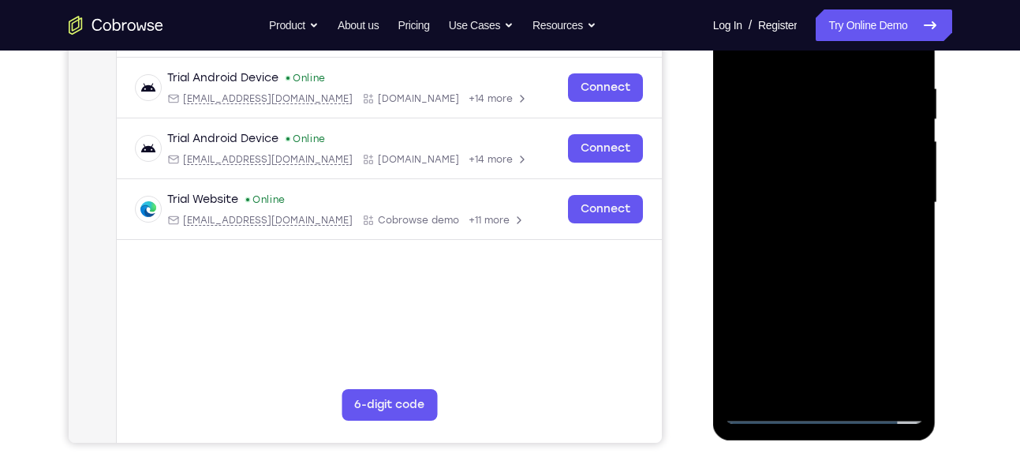
click at [828, 411] on div at bounding box center [824, 203] width 199 height 442
click at [902, 341] on div at bounding box center [824, 203] width 199 height 442
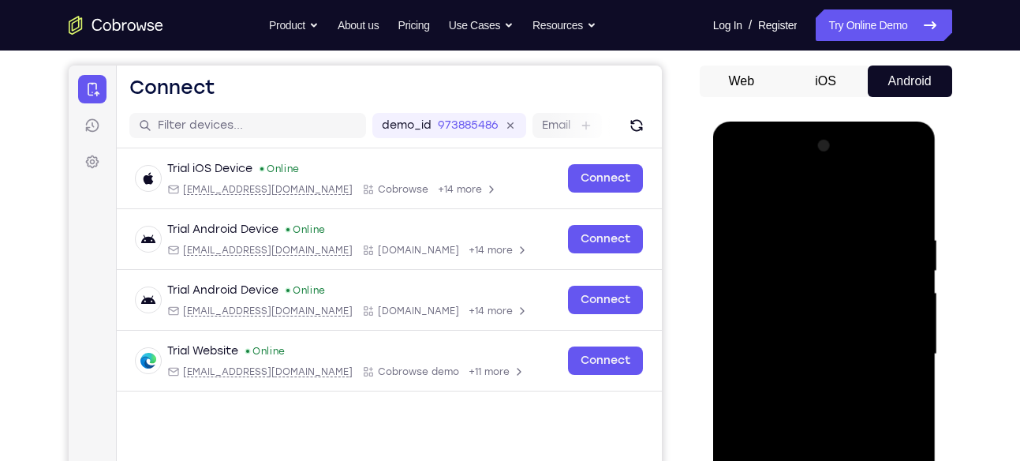
scroll to position [139, 0]
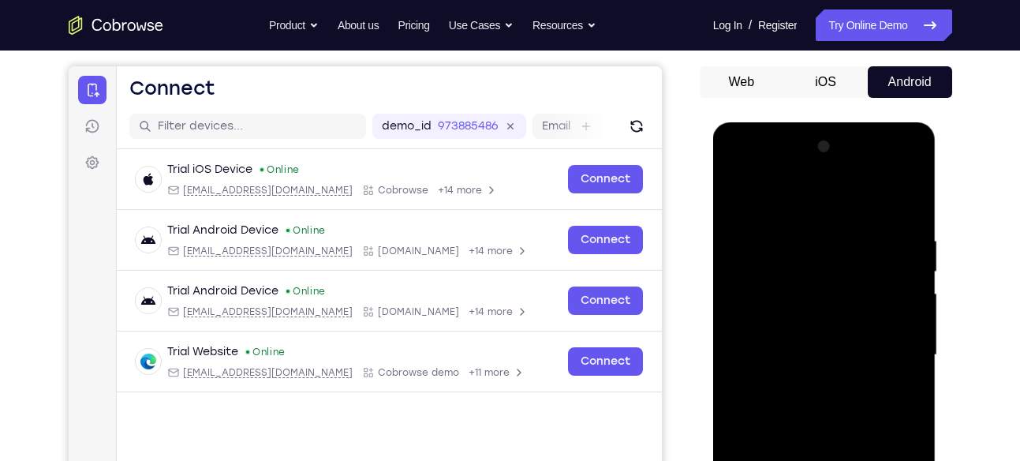
click at [914, 166] on div at bounding box center [824, 355] width 199 height 442
click at [886, 189] on div at bounding box center [824, 355] width 199 height 442
drag, startPoint x: 839, startPoint y: 180, endPoint x: 837, endPoint y: 171, distance: 9.0
click at [837, 171] on div at bounding box center [824, 355] width 199 height 442
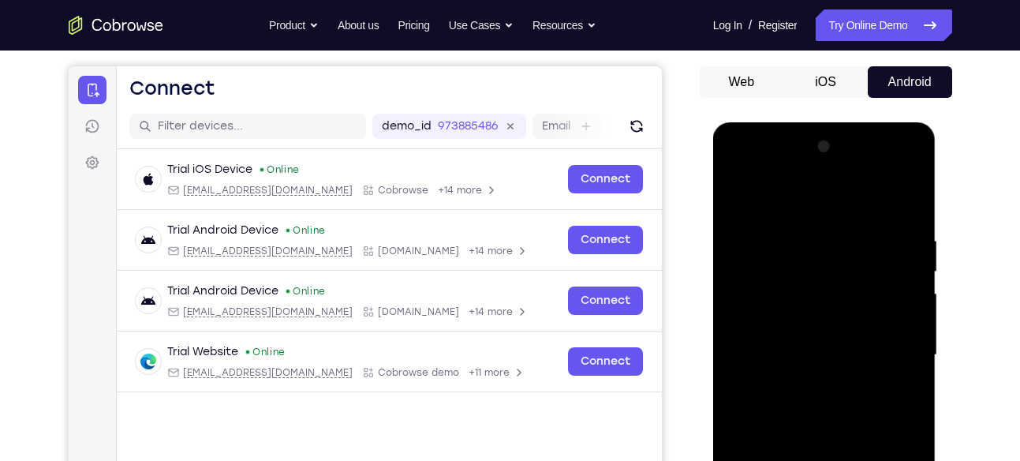
click at [816, 326] on div at bounding box center [824, 355] width 199 height 442
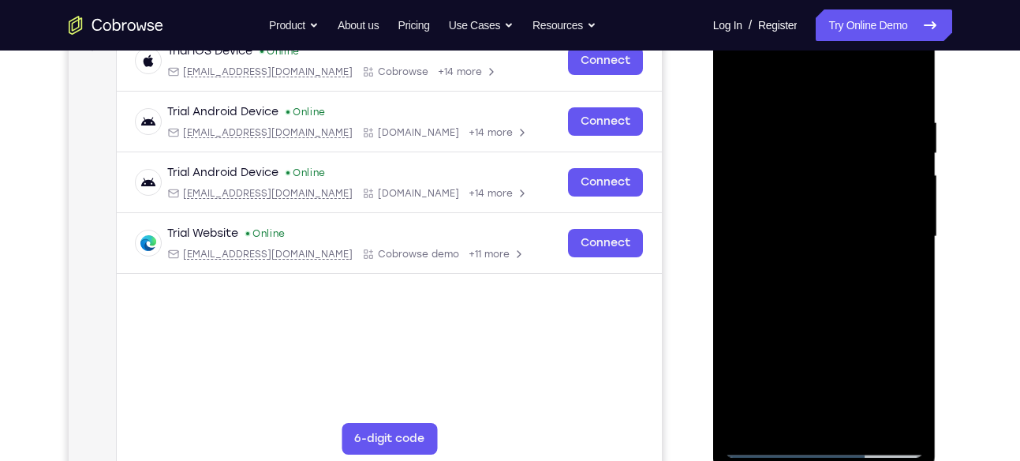
scroll to position [281, 0]
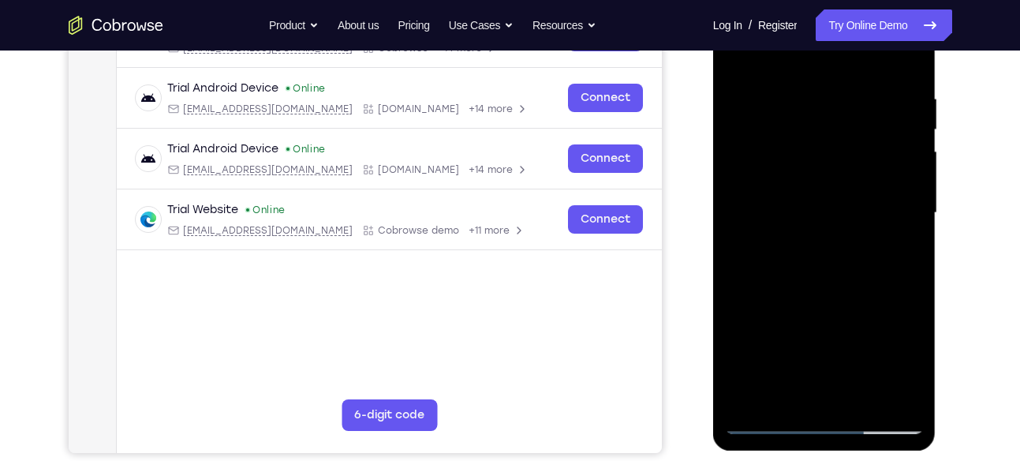
click at [820, 297] on div at bounding box center [824, 213] width 199 height 442
click at [982, 277] on div "Your Support Agent Your Customer Web iOS Android Next Steps We’d be happy to gi…" at bounding box center [510, 290] width 1009 height 1040
click at [942, 274] on div at bounding box center [825, 210] width 252 height 485
click at [926, 272] on div at bounding box center [824, 215] width 223 height 470
click at [921, 270] on div at bounding box center [824, 213] width 199 height 442
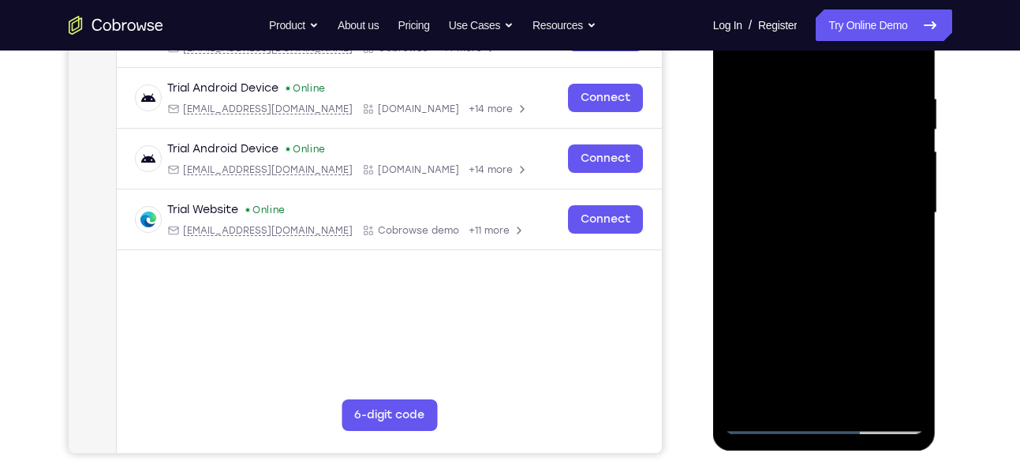
drag, startPoint x: 880, startPoint y: 301, endPoint x: 910, endPoint y: 183, distance: 122.0
click at [910, 183] on div at bounding box center [824, 213] width 199 height 442
